Goal: Task Accomplishment & Management: Use online tool/utility

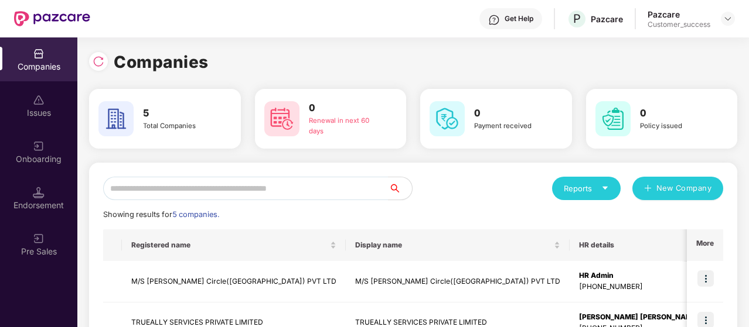
click at [310, 30] on div "Get Help P Pazcare Pazcare Customer_success" at bounding box center [412, 18] width 644 height 37
click at [727, 17] on img at bounding box center [727, 18] width 9 height 9
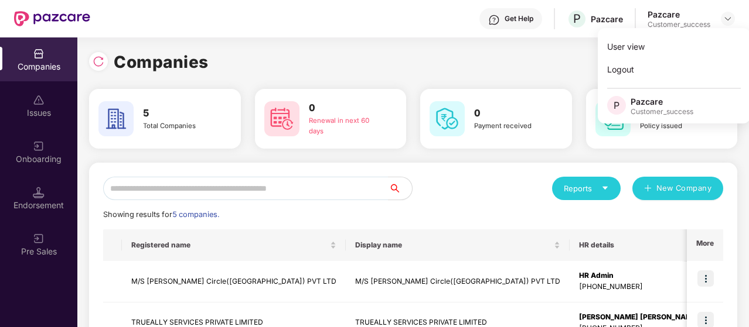
click at [431, 63] on div "Companies" at bounding box center [413, 62] width 648 height 26
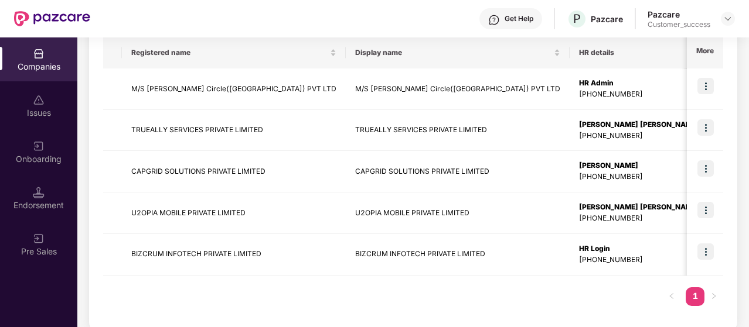
scroll to position [193, 0]
click at [702, 168] on img at bounding box center [705, 168] width 16 height 16
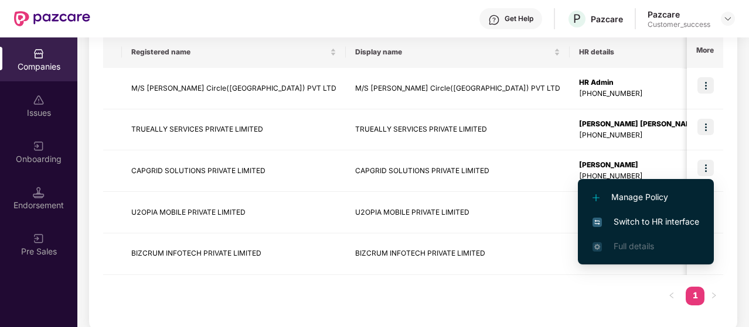
click at [653, 226] on span "Switch to HR interface" at bounding box center [645, 222] width 107 height 13
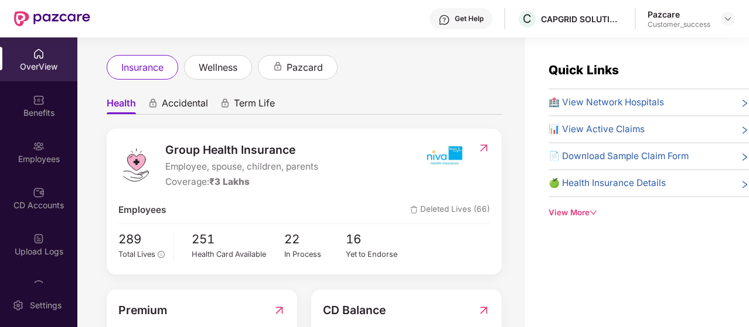
scroll to position [61, 0]
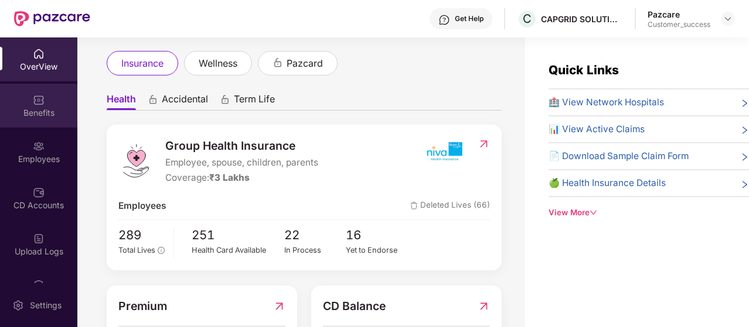
click at [42, 101] on img at bounding box center [39, 100] width 12 height 12
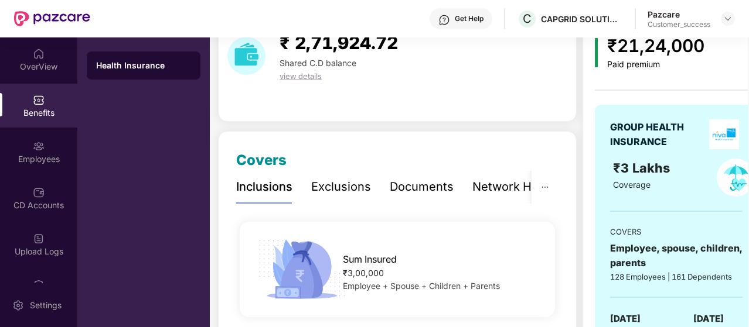
scroll to position [73, 0]
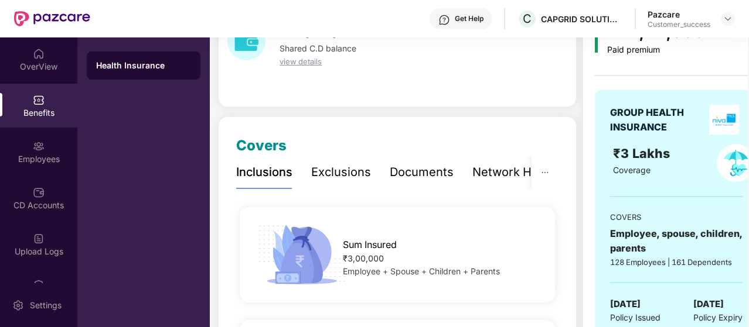
click at [338, 170] on div "Exclusions" at bounding box center [341, 172] width 60 height 18
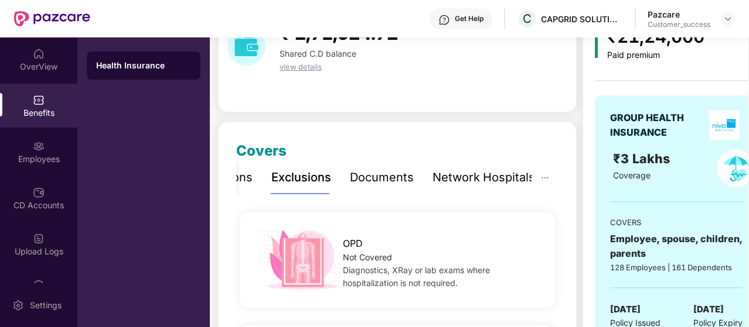
scroll to position [67, 0]
click at [371, 181] on div "Documents" at bounding box center [382, 178] width 64 height 18
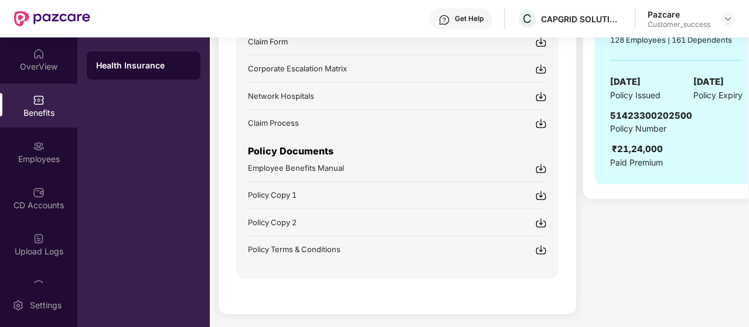
scroll to position [299, 0]
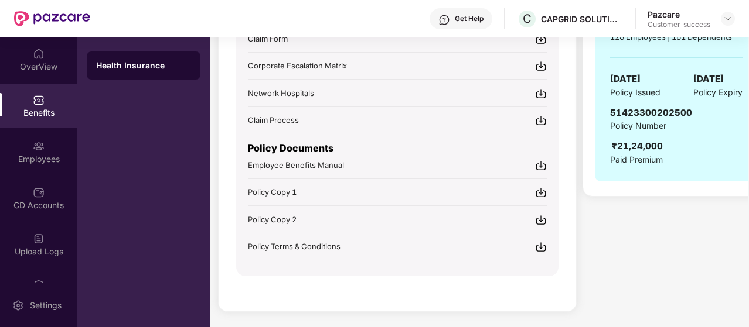
click at [313, 243] on span "Policy Terms & Conditions" at bounding box center [294, 246] width 93 height 9
click at [325, 282] on div "Covers Inclusions Exclusions Documents Network Hospitals Sum Insured ₹3,00,000 …" at bounding box center [397, 101] width 359 height 421
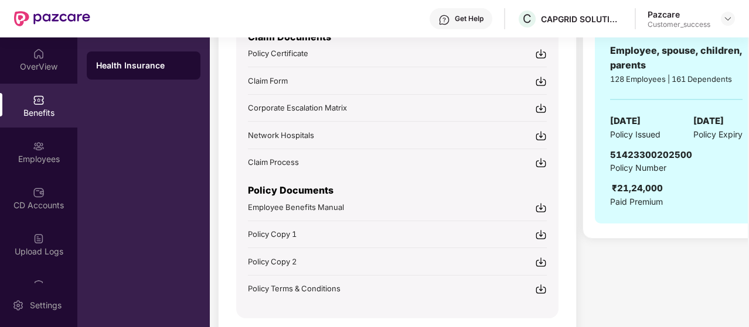
scroll to position [259, 0]
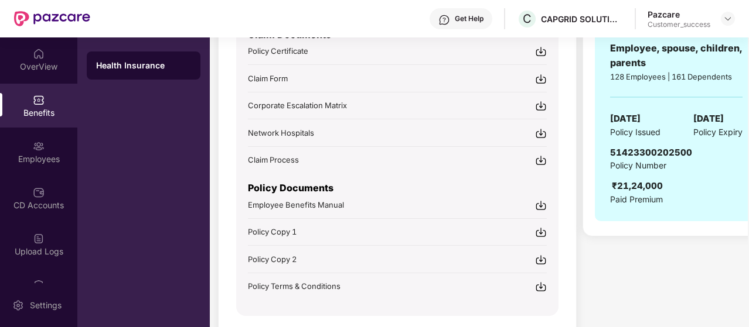
click at [307, 226] on div "Policy Copy 1" at bounding box center [397, 232] width 299 height 12
click at [730, 19] on img at bounding box center [727, 18] width 9 height 9
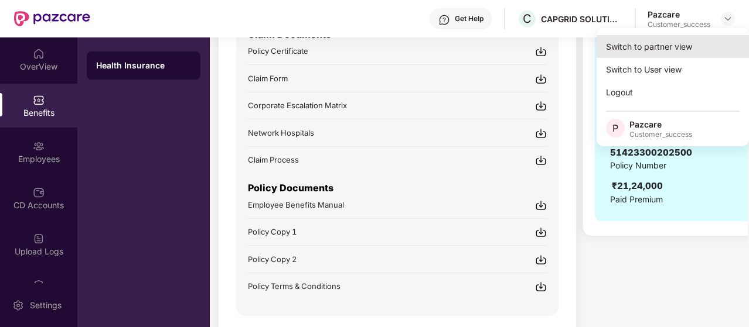
click at [667, 44] on div "Switch to partner view" at bounding box center [672, 46] width 152 height 23
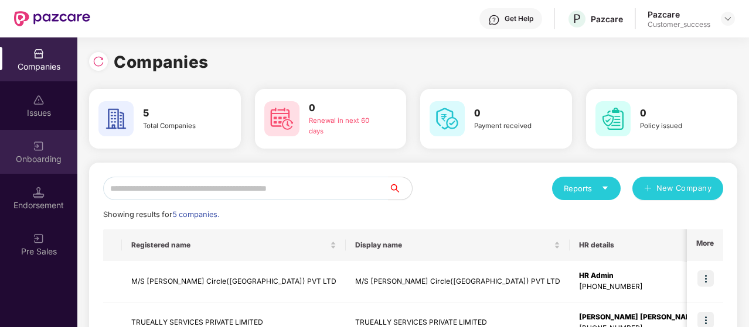
click at [49, 148] on div "Onboarding" at bounding box center [38, 152] width 77 height 44
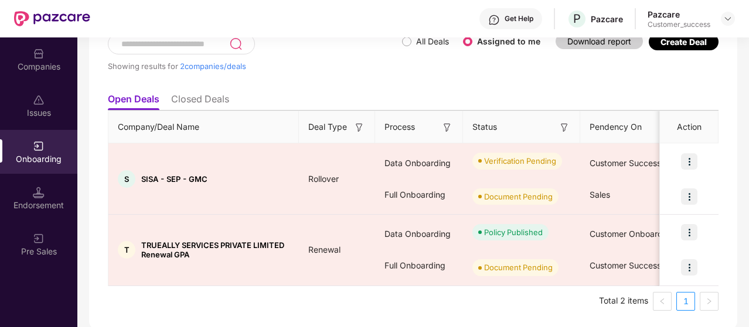
scroll to position [82, 0]
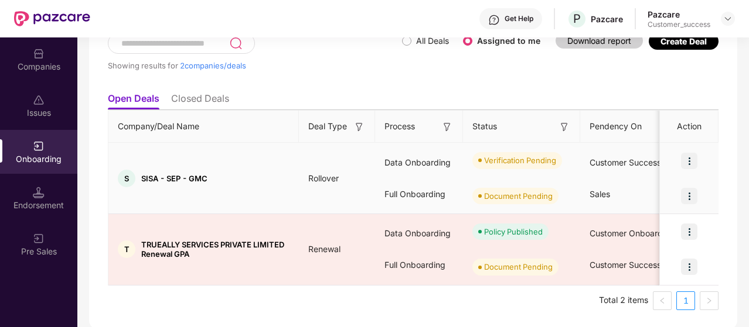
click at [688, 159] on img at bounding box center [689, 161] width 16 height 16
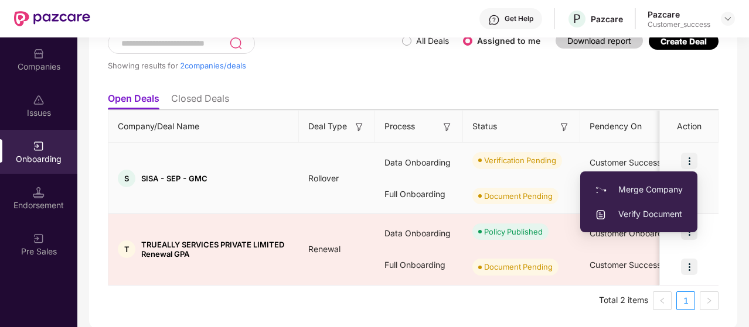
click at [637, 220] on span "Verify Document" at bounding box center [639, 214] width 88 height 13
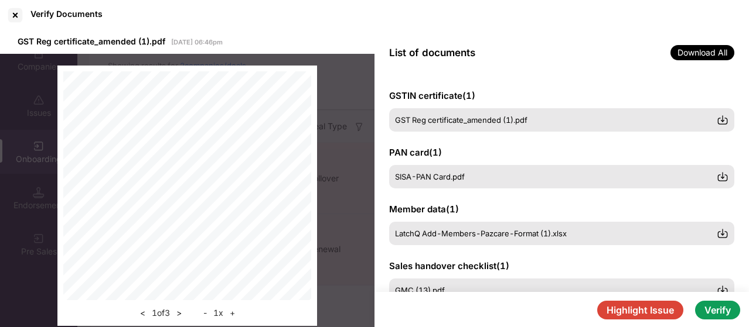
click at [643, 309] on button "Highlight Issue" at bounding box center [640, 310] width 86 height 19
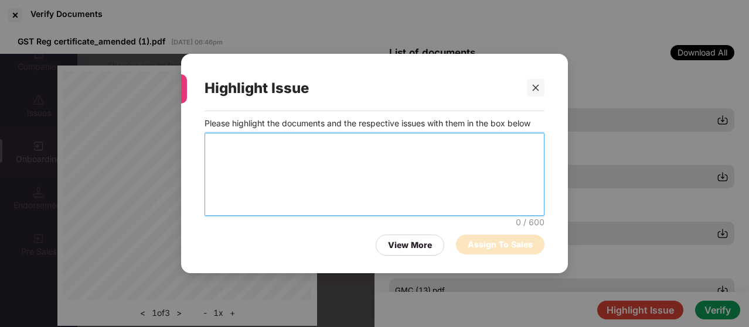
click at [275, 193] on textarea at bounding box center [374, 174] width 340 height 83
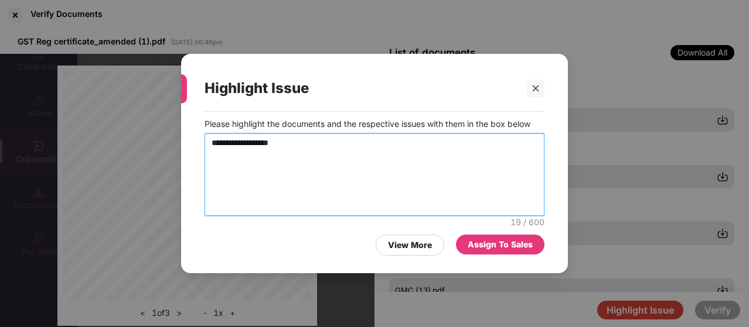
type textarea "**********"
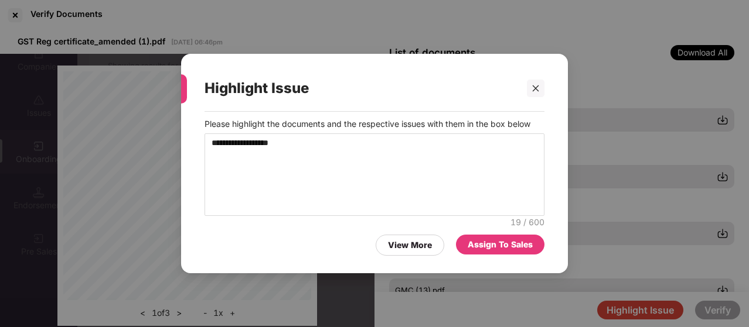
click at [482, 248] on div "Assign To Sales" at bounding box center [499, 244] width 65 height 13
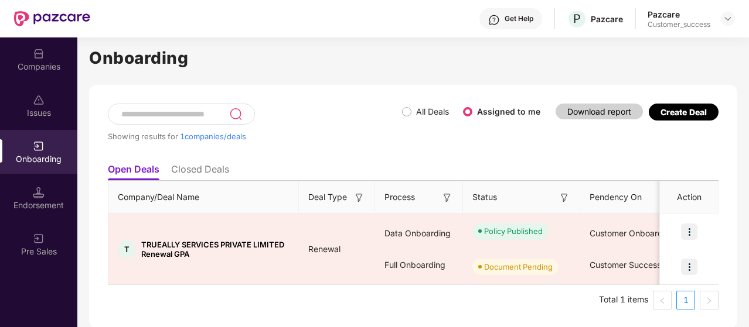
scroll to position [0, 0]
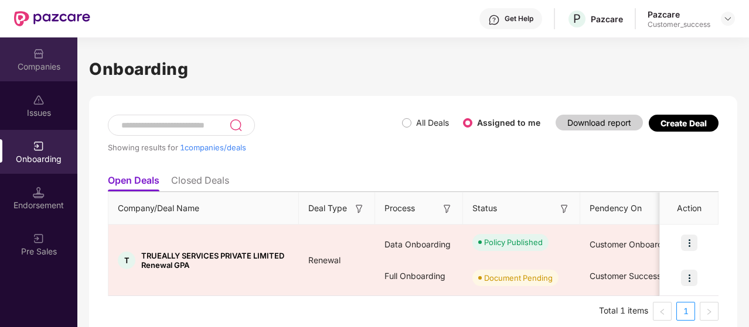
click at [41, 50] on img at bounding box center [39, 54] width 12 height 12
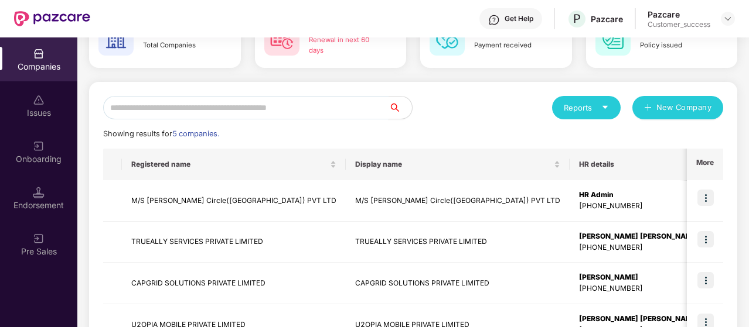
scroll to position [82, 0]
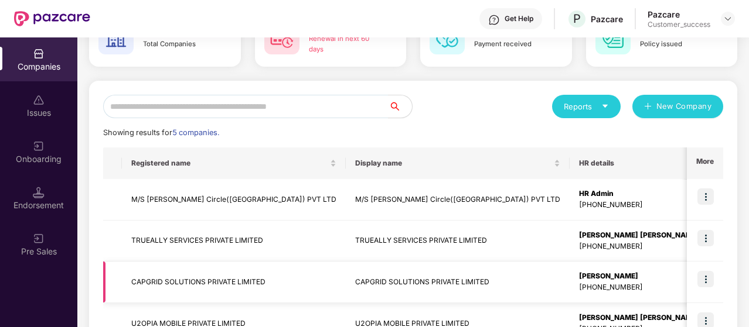
click at [223, 277] on td "CAPGRID SOLUTIONS PRIVATE LIMITED" at bounding box center [234, 283] width 224 height 42
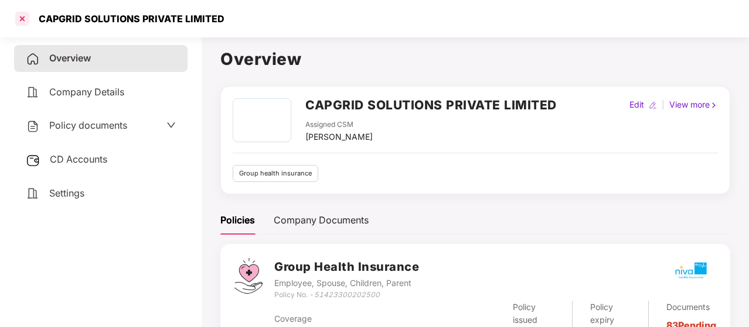
click at [24, 13] on div at bounding box center [22, 18] width 19 height 19
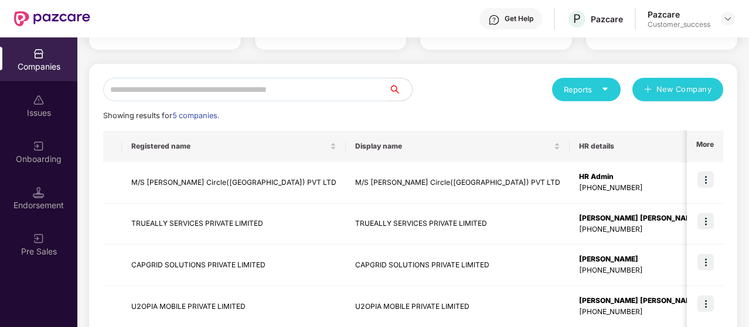
scroll to position [153, 0]
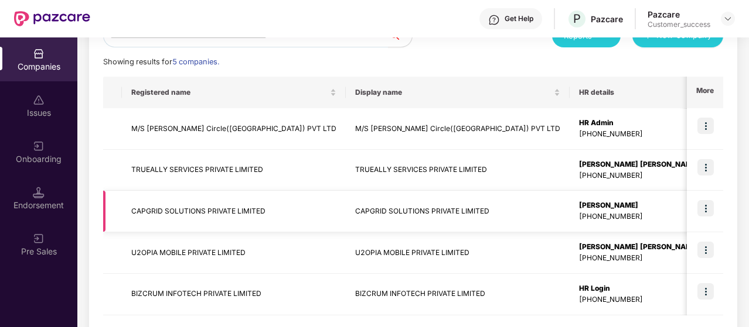
click at [698, 209] on img at bounding box center [705, 208] width 16 height 16
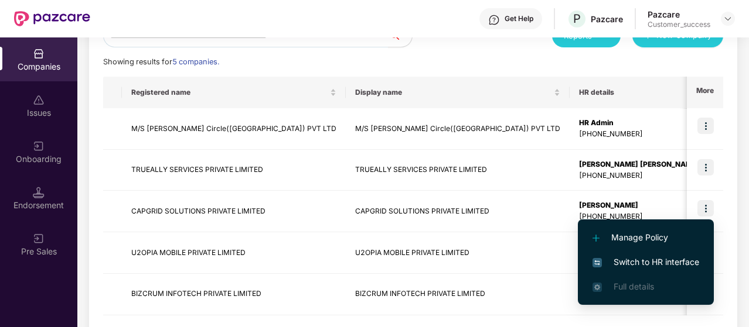
click at [670, 267] on span "Switch to HR interface" at bounding box center [645, 262] width 107 height 13
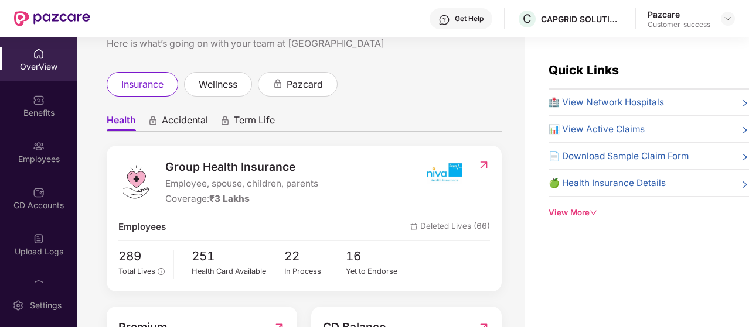
scroll to position [52, 0]
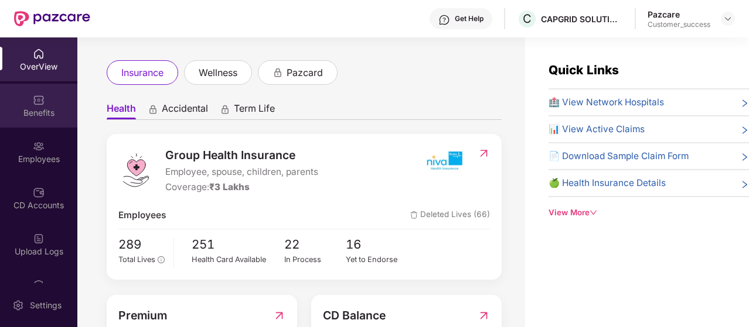
click at [15, 101] on div "Benefits" at bounding box center [38, 106] width 77 height 44
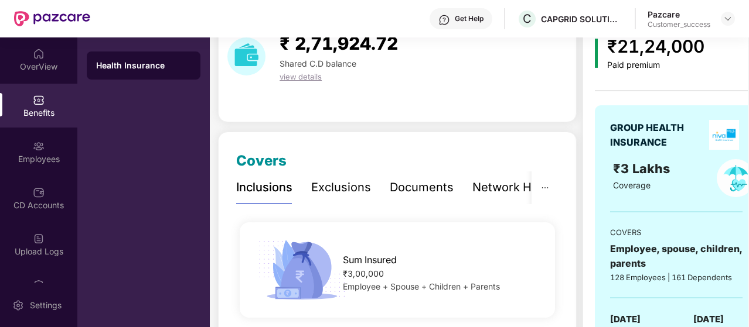
scroll to position [62, 0]
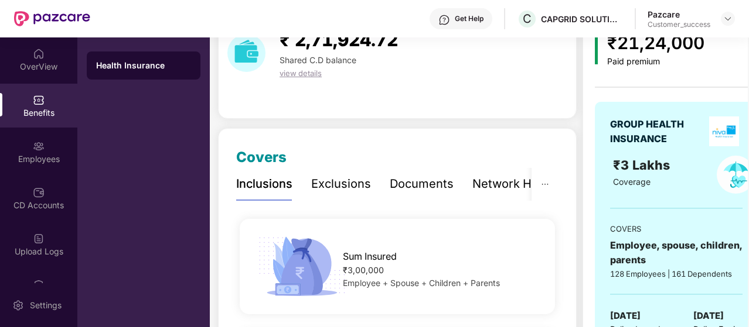
click at [343, 174] on div "Exclusions" at bounding box center [341, 184] width 60 height 32
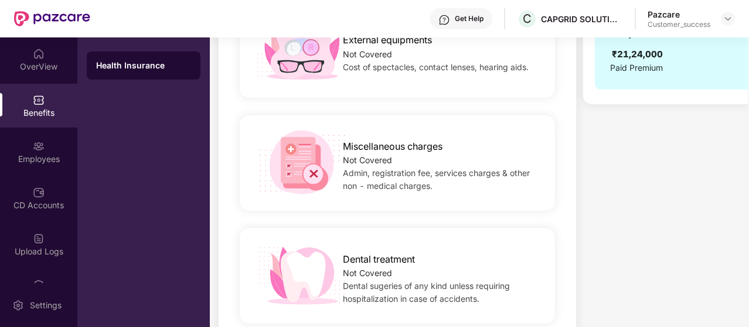
scroll to position [392, 0]
